Goal: Information Seeking & Learning: Learn about a topic

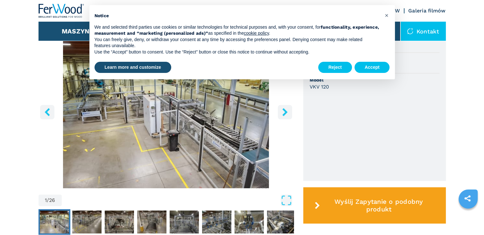
scroll to position [254, 0]
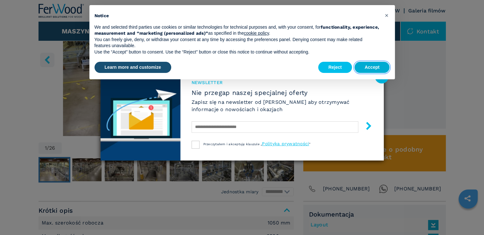
click at [367, 69] on button "Accept" at bounding box center [371, 67] width 35 height 11
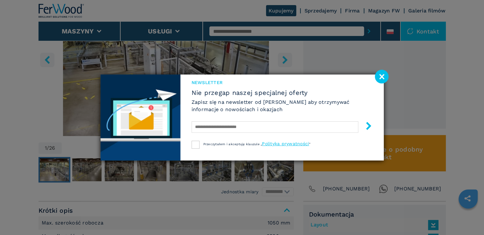
click at [383, 78] on image at bounding box center [382, 77] width 14 height 14
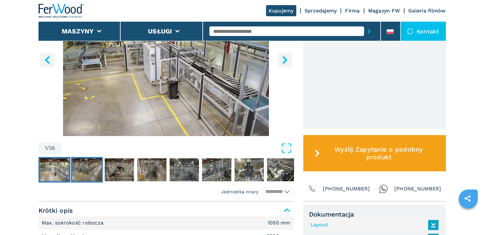
click at [79, 166] on img "Go to Slide 2" at bounding box center [86, 169] width 29 height 23
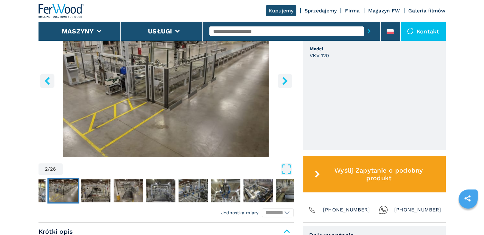
scroll to position [223, 0]
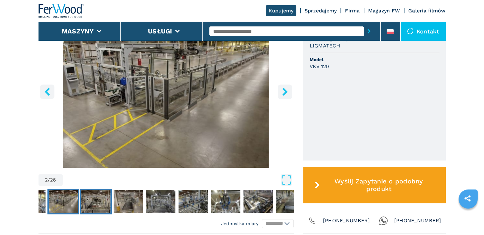
click at [93, 200] on img "Go to Slide 3" at bounding box center [95, 201] width 29 height 23
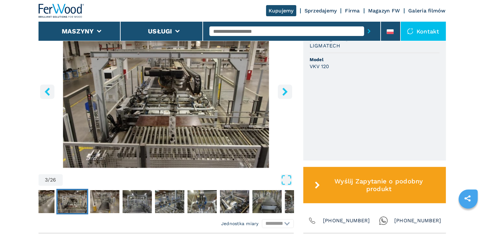
click at [287, 92] on icon "right-button" at bounding box center [285, 91] width 8 height 8
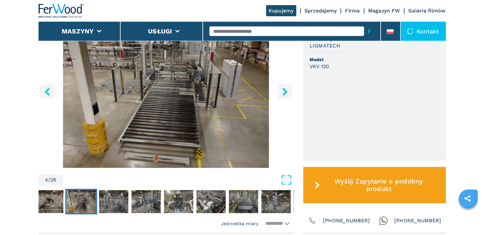
click at [287, 92] on icon "right-button" at bounding box center [285, 91] width 8 height 8
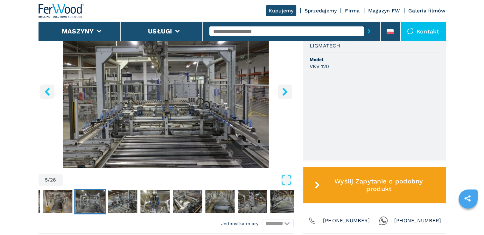
click at [287, 92] on icon "right-button" at bounding box center [285, 91] width 8 height 8
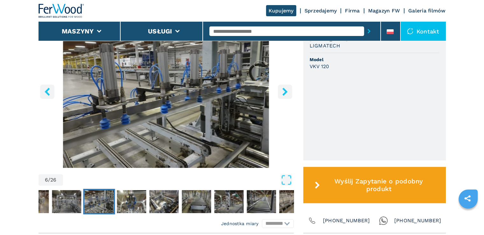
click at [287, 92] on icon "right-button" at bounding box center [285, 91] width 8 height 8
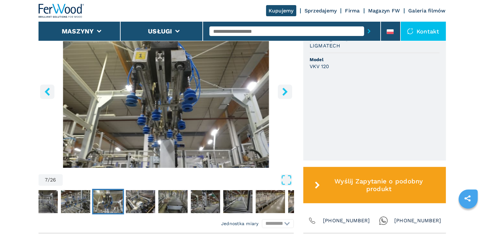
click at [287, 92] on icon "right-button" at bounding box center [285, 91] width 8 height 8
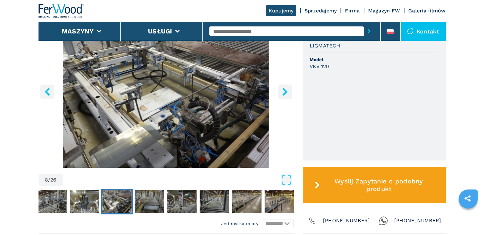
click at [287, 92] on icon "right-button" at bounding box center [285, 91] width 8 height 8
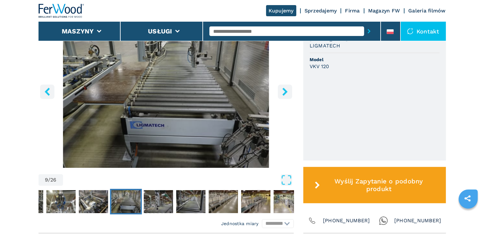
click at [287, 92] on icon "right-button" at bounding box center [285, 91] width 8 height 8
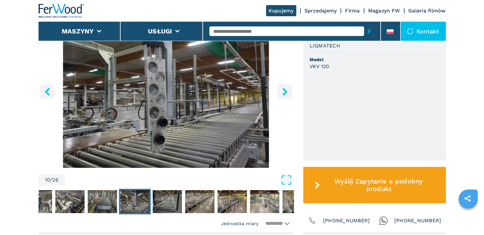
click at [287, 92] on icon "right-button" at bounding box center [285, 91] width 8 height 8
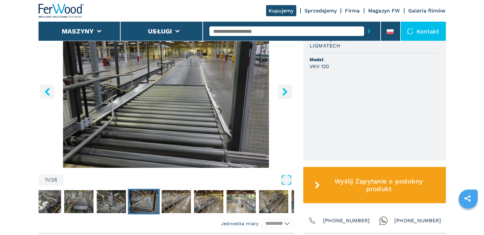
click at [287, 92] on icon "right-button" at bounding box center [285, 91] width 8 height 8
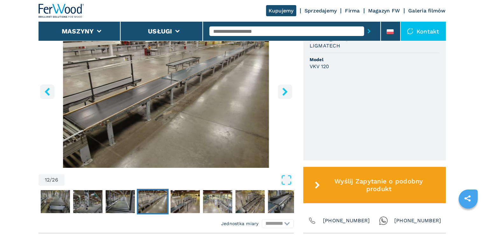
click at [286, 92] on icon "right-button" at bounding box center [284, 91] width 5 height 8
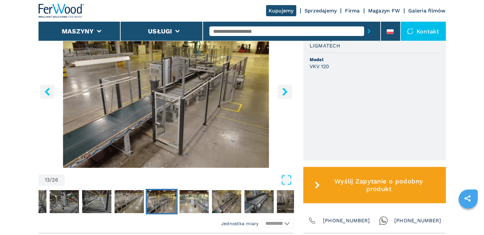
click at [284, 91] on icon "right-button" at bounding box center [285, 91] width 8 height 8
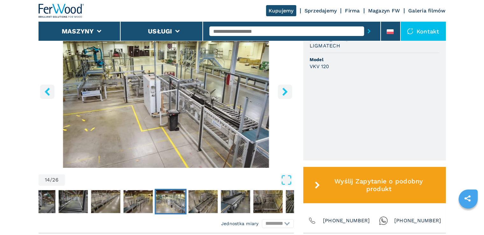
click at [284, 91] on icon "right-button" at bounding box center [285, 91] width 8 height 8
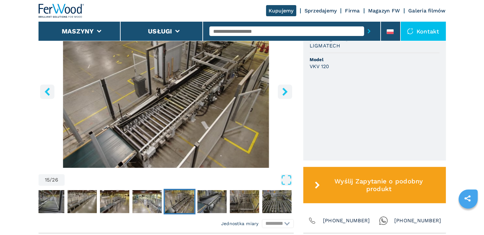
click at [284, 91] on icon "right-button" at bounding box center [285, 91] width 8 height 8
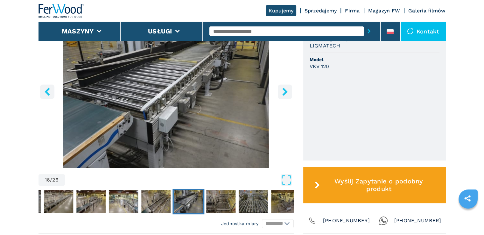
click at [284, 91] on icon "right-button" at bounding box center [285, 91] width 8 height 8
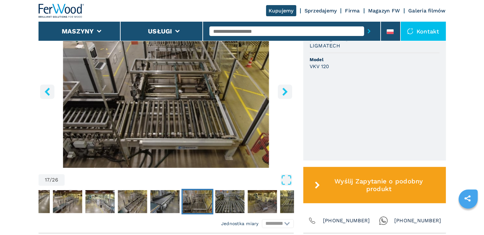
click at [284, 91] on icon "right-button" at bounding box center [285, 91] width 8 height 8
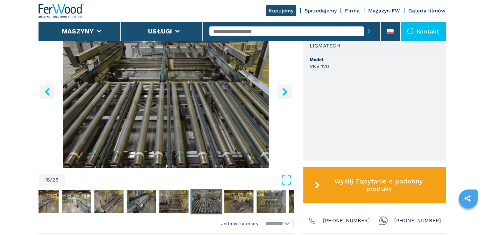
click at [284, 91] on icon "right-button" at bounding box center [285, 91] width 8 height 8
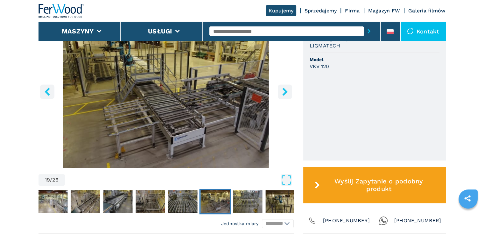
click at [284, 91] on icon "right-button" at bounding box center [285, 91] width 8 height 8
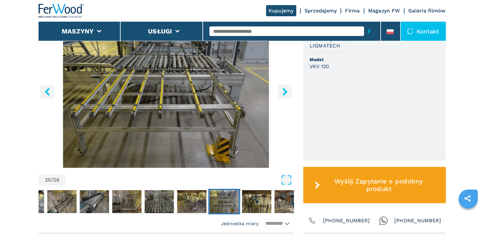
click at [284, 91] on icon "right-button" at bounding box center [285, 91] width 8 height 8
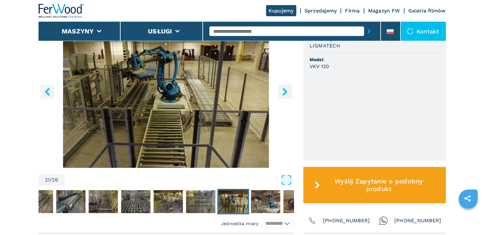
click at [284, 91] on icon "right-button" at bounding box center [285, 91] width 8 height 8
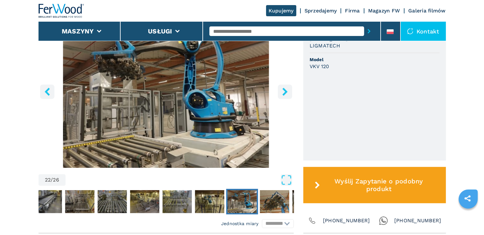
click at [284, 91] on icon "right-button" at bounding box center [285, 91] width 8 height 8
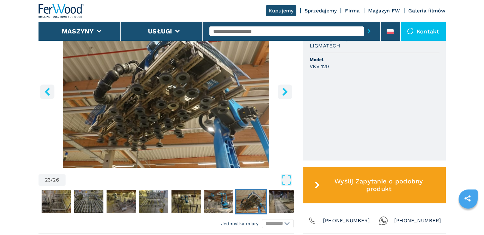
click at [284, 91] on icon "right-button" at bounding box center [285, 91] width 8 height 8
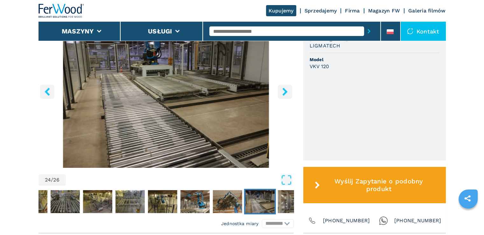
click at [284, 91] on icon "right-button" at bounding box center [285, 91] width 8 height 8
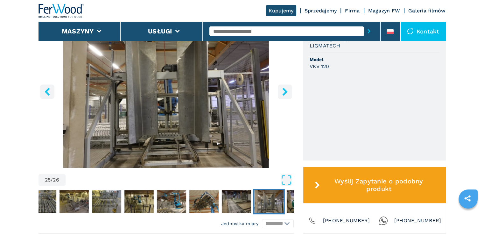
click at [284, 91] on icon "right-button" at bounding box center [285, 91] width 8 height 8
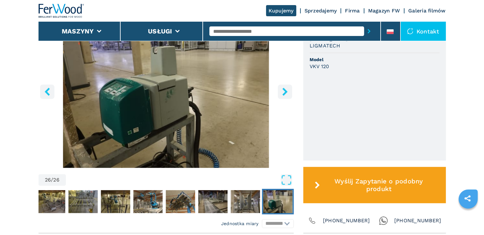
click at [284, 91] on icon "right-button" at bounding box center [285, 91] width 8 height 8
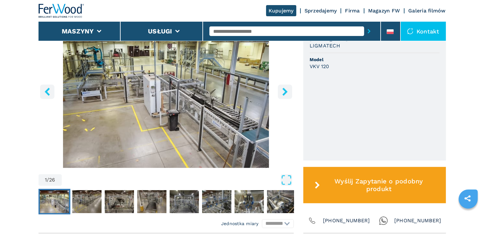
click at [47, 89] on icon "left-button" at bounding box center [47, 91] width 8 height 8
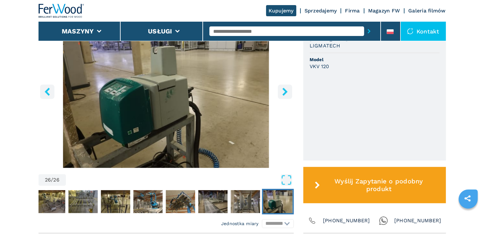
click at [46, 89] on icon "left-button" at bounding box center [47, 91] width 8 height 8
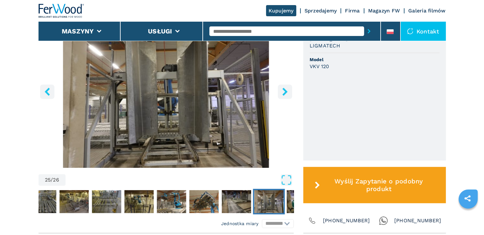
click at [282, 89] on icon "right-button" at bounding box center [285, 91] width 8 height 8
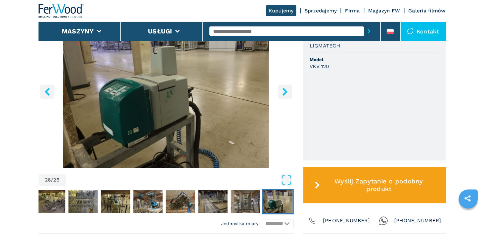
click at [282, 89] on icon "right-button" at bounding box center [285, 91] width 8 height 8
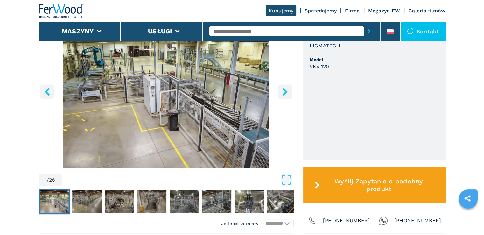
click at [282, 88] on icon "right-button" at bounding box center [285, 91] width 8 height 8
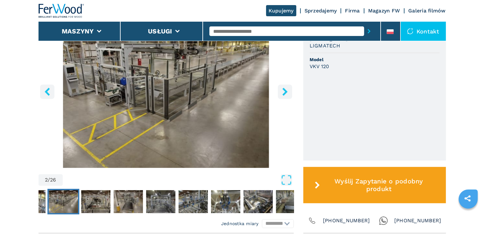
click at [282, 88] on icon "right-button" at bounding box center [285, 91] width 8 height 8
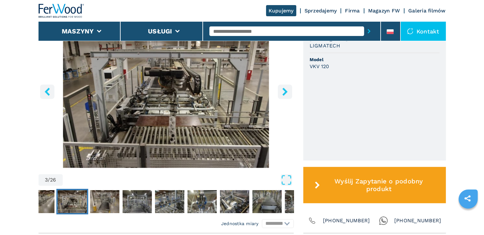
click at [282, 88] on icon "right-button" at bounding box center [285, 91] width 8 height 8
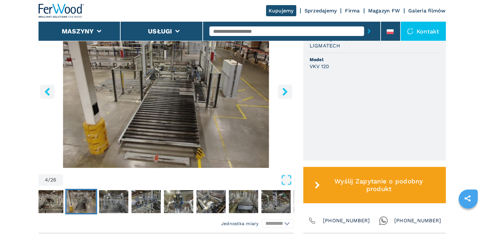
click at [282, 88] on icon "right-button" at bounding box center [285, 91] width 8 height 8
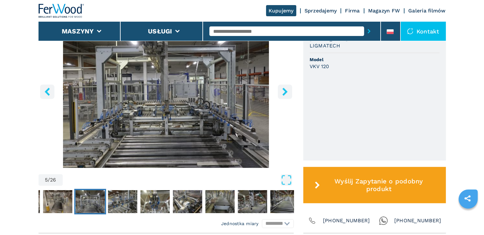
click at [282, 88] on icon "right-button" at bounding box center [285, 91] width 8 height 8
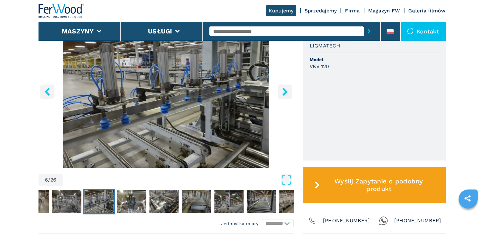
click at [282, 88] on icon "right-button" at bounding box center [285, 91] width 8 height 8
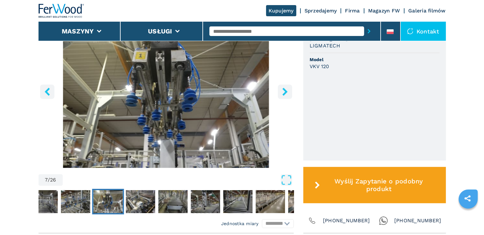
click at [282, 88] on icon "right-button" at bounding box center [285, 91] width 8 height 8
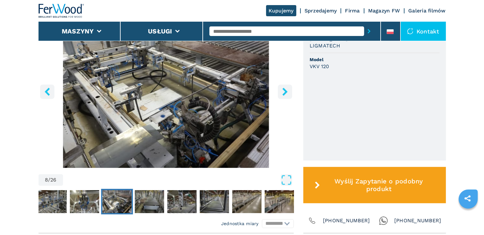
click at [282, 88] on icon "right-button" at bounding box center [285, 91] width 8 height 8
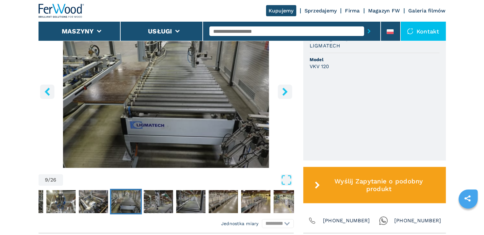
click at [282, 88] on icon "right-button" at bounding box center [285, 91] width 8 height 8
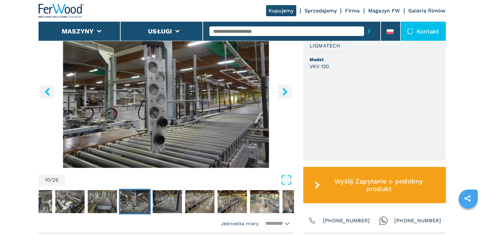
click at [282, 88] on icon "right-button" at bounding box center [285, 91] width 8 height 8
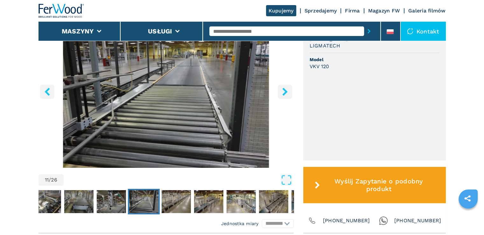
click at [282, 88] on icon "right-button" at bounding box center [285, 91] width 8 height 8
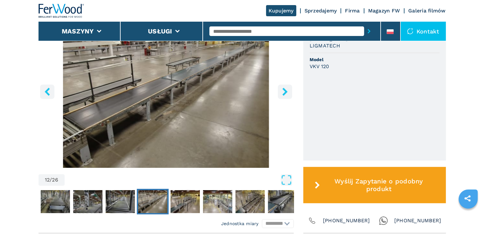
click at [282, 88] on icon "right-button" at bounding box center [285, 91] width 8 height 8
